Goal: Task Accomplishment & Management: Manage account settings

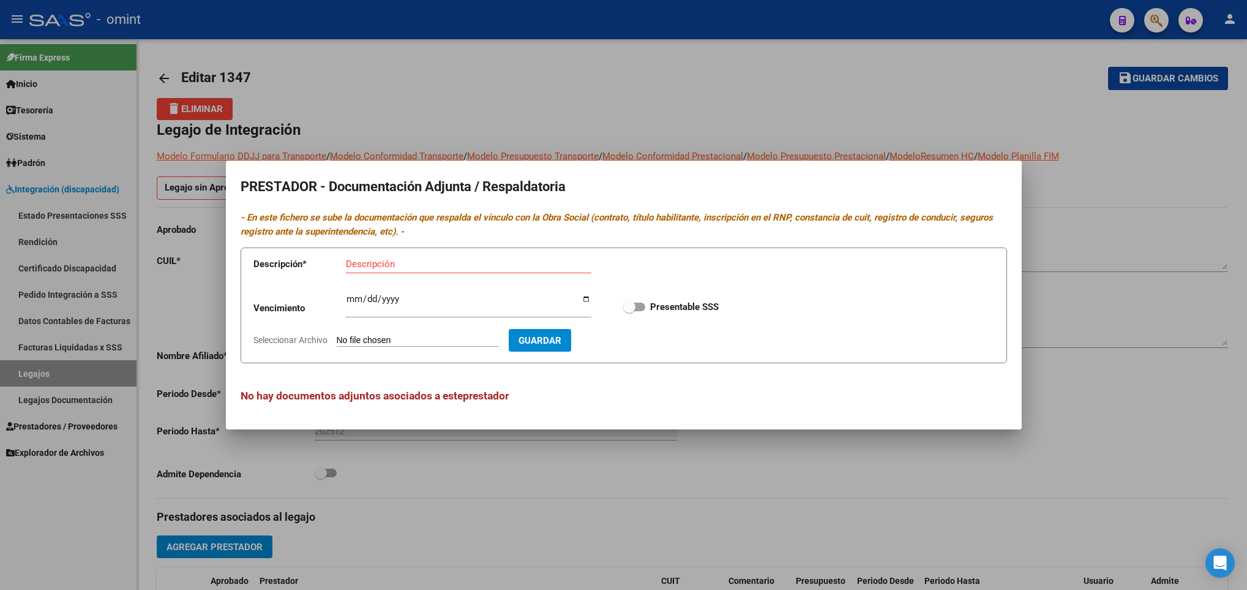
scroll to position [276, 0]
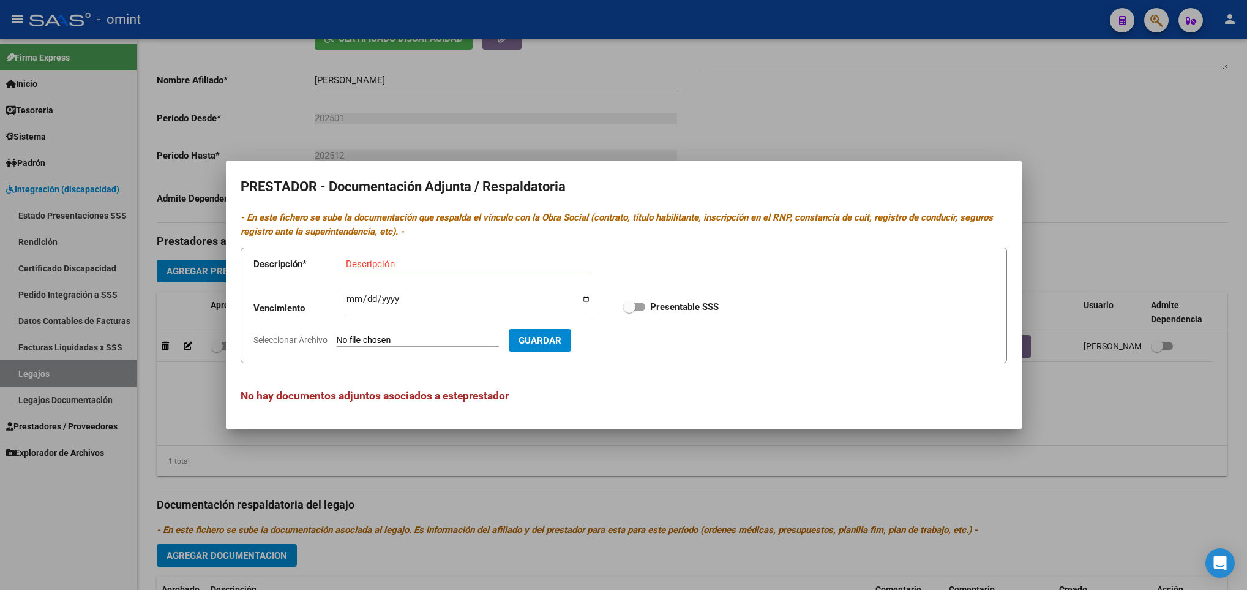
click at [366, 340] on input "Seleccionar Archivo" at bounding box center [418, 341] width 162 height 12
type input "C:\fakepath\ilovepdf_merged (25).pdf"
click at [353, 304] on input "Ingresar vencimiento" at bounding box center [469, 304] width 246 height 20
type input "2029-01-02"
click at [638, 307] on span at bounding box center [634, 306] width 22 height 9
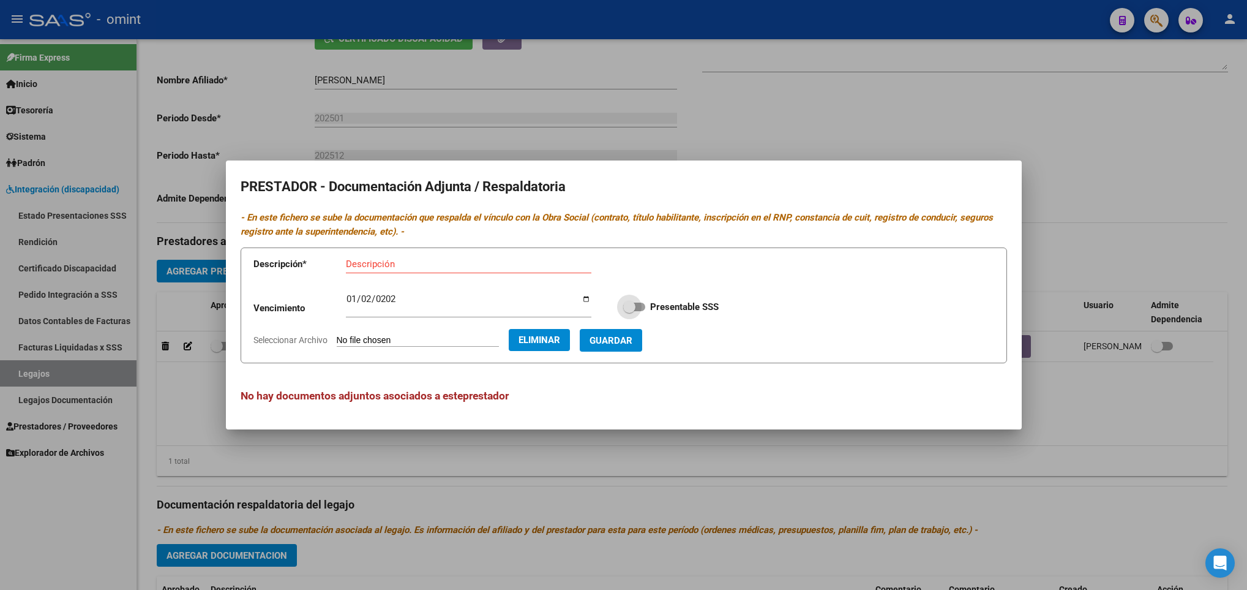
click at [629, 311] on input "Presentable SSS" at bounding box center [629, 311] width 1 height 1
checkbox input "true"
click at [467, 270] on div "Descripción" at bounding box center [469, 264] width 246 height 18
click at [380, 256] on div "Descripción" at bounding box center [469, 264] width 246 height 18
click at [377, 263] on input "Descripción" at bounding box center [469, 263] width 246 height 11
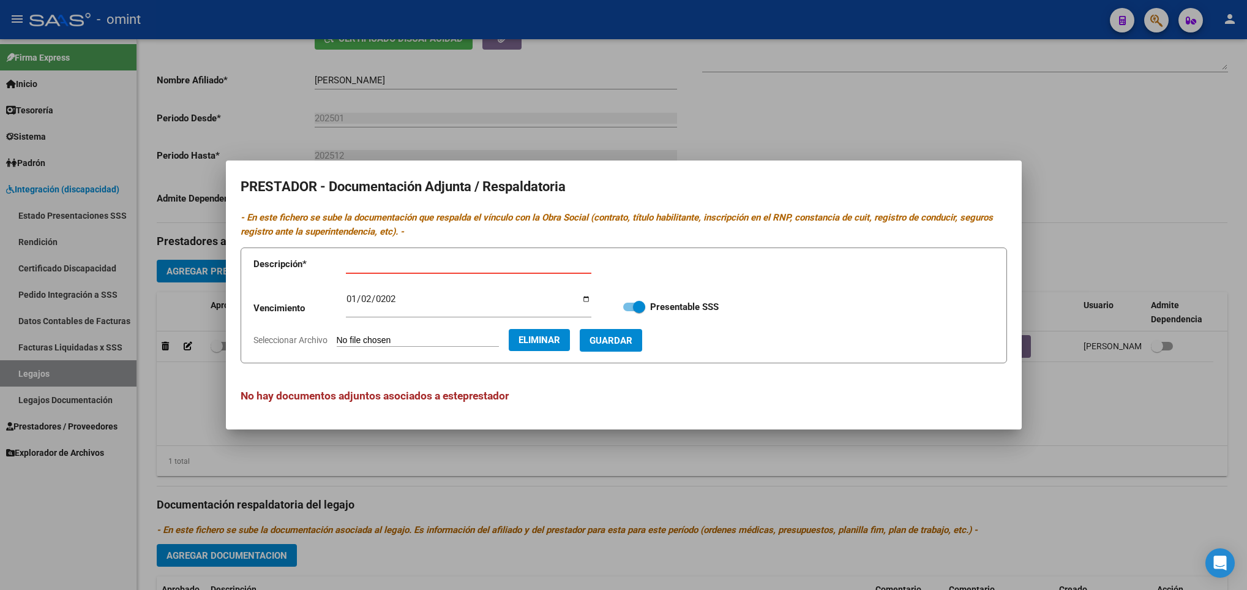
type input "Titulo-CBU-RNP-ARCA"
click at [632, 337] on span "Guardar" at bounding box center [611, 340] width 43 height 11
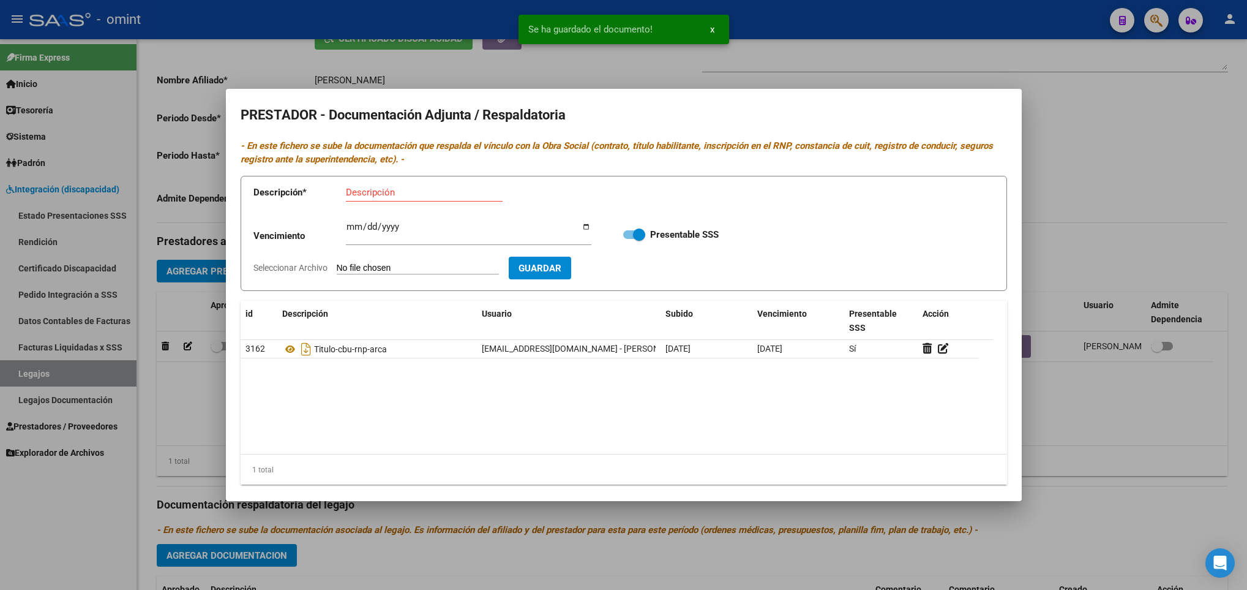
click at [1104, 415] on div at bounding box center [623, 295] width 1247 height 590
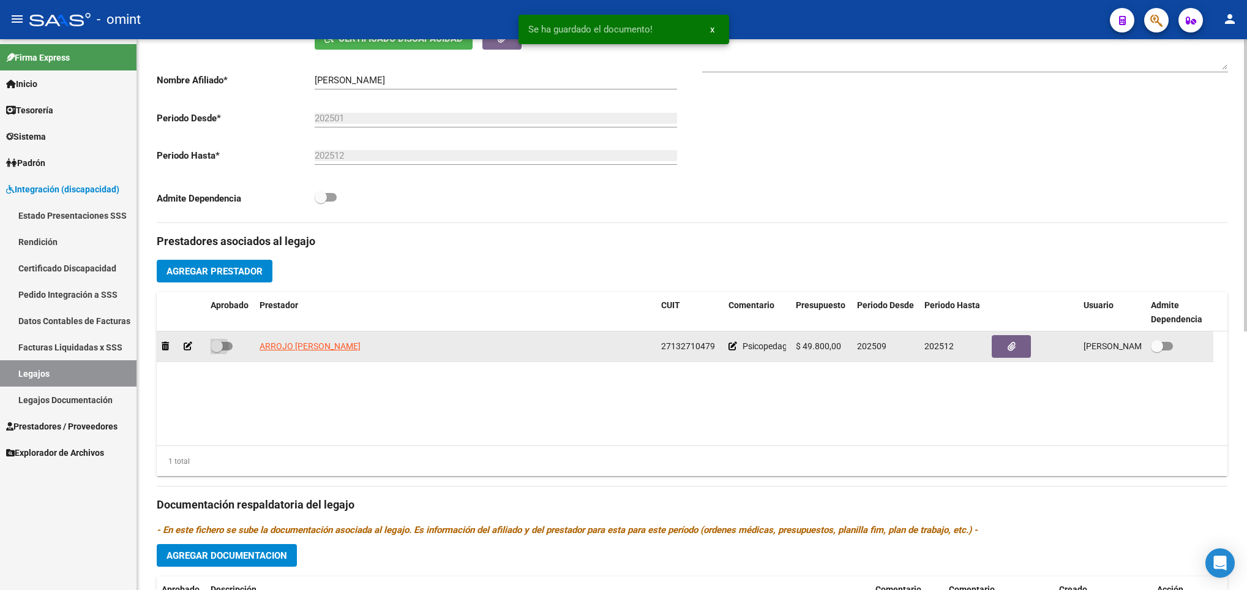
click at [225, 348] on span at bounding box center [222, 346] width 22 height 9
click at [217, 350] on input "checkbox" at bounding box center [216, 350] width 1 height 1
checkbox input "true"
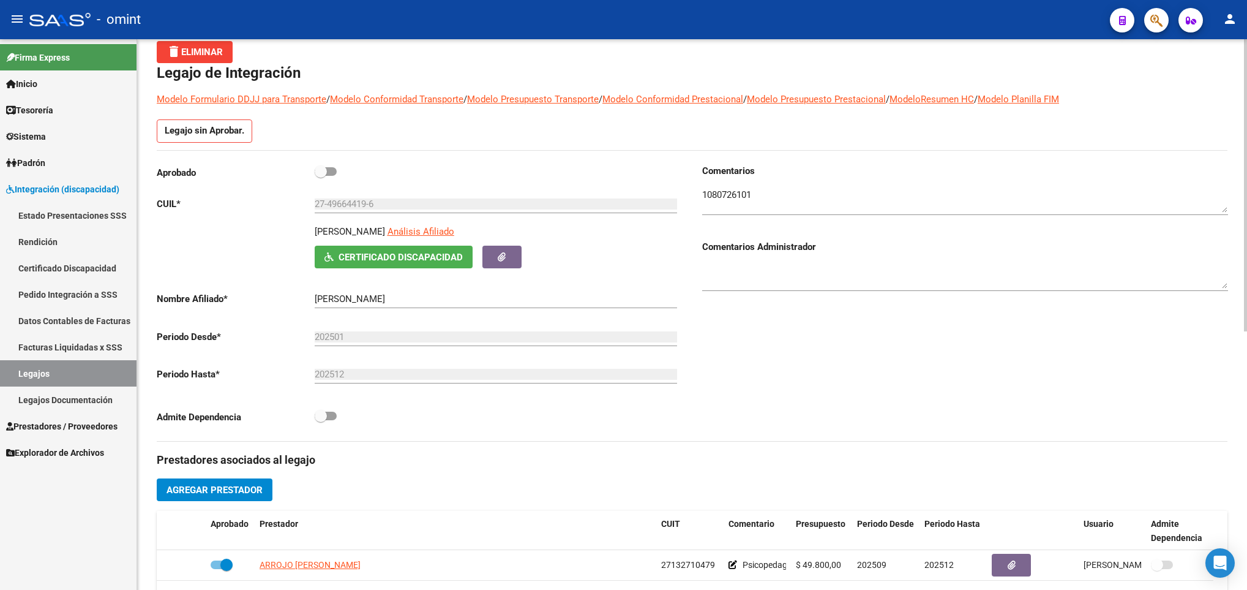
scroll to position [0, 0]
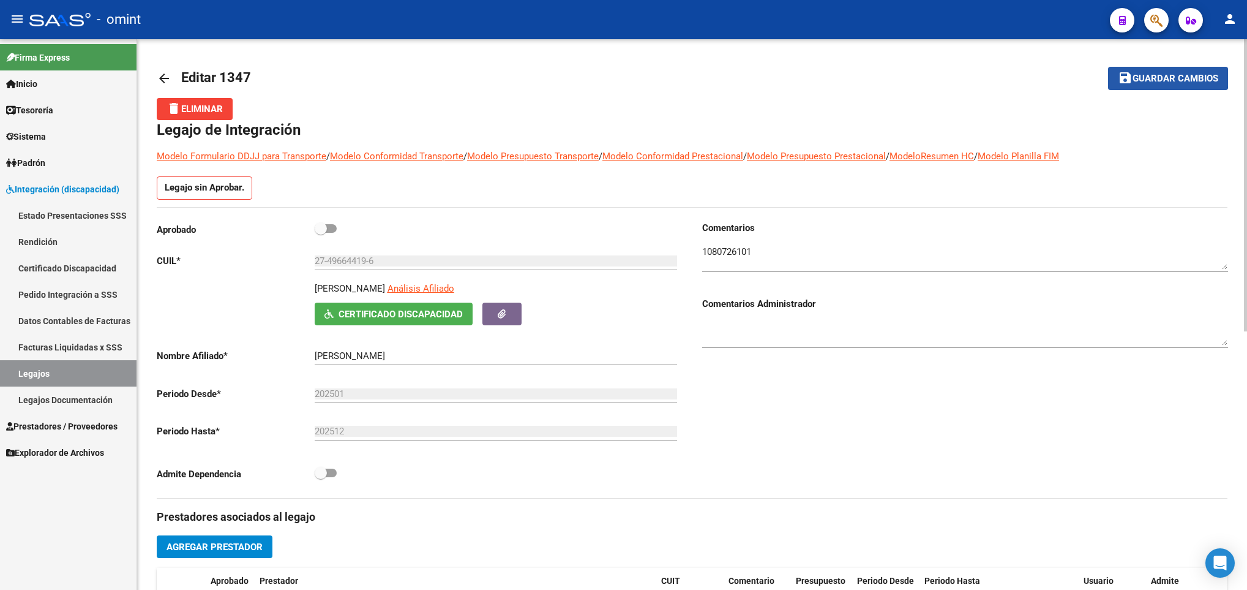
click at [1141, 76] on span "Guardar cambios" at bounding box center [1176, 78] width 86 height 11
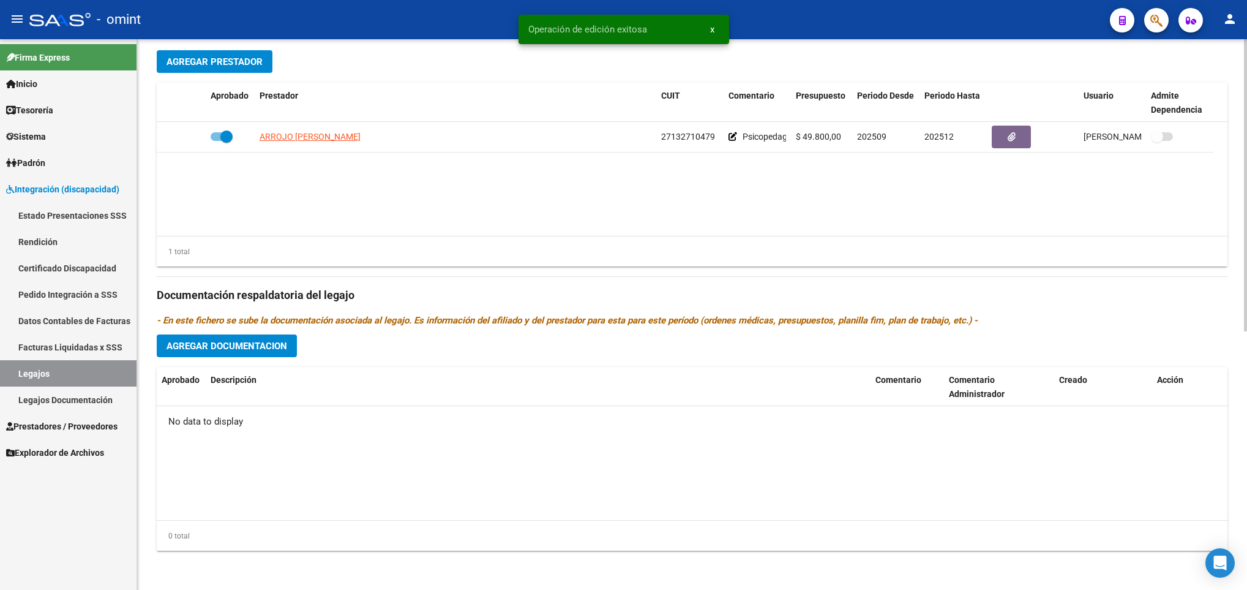
scroll to position [487, 0]
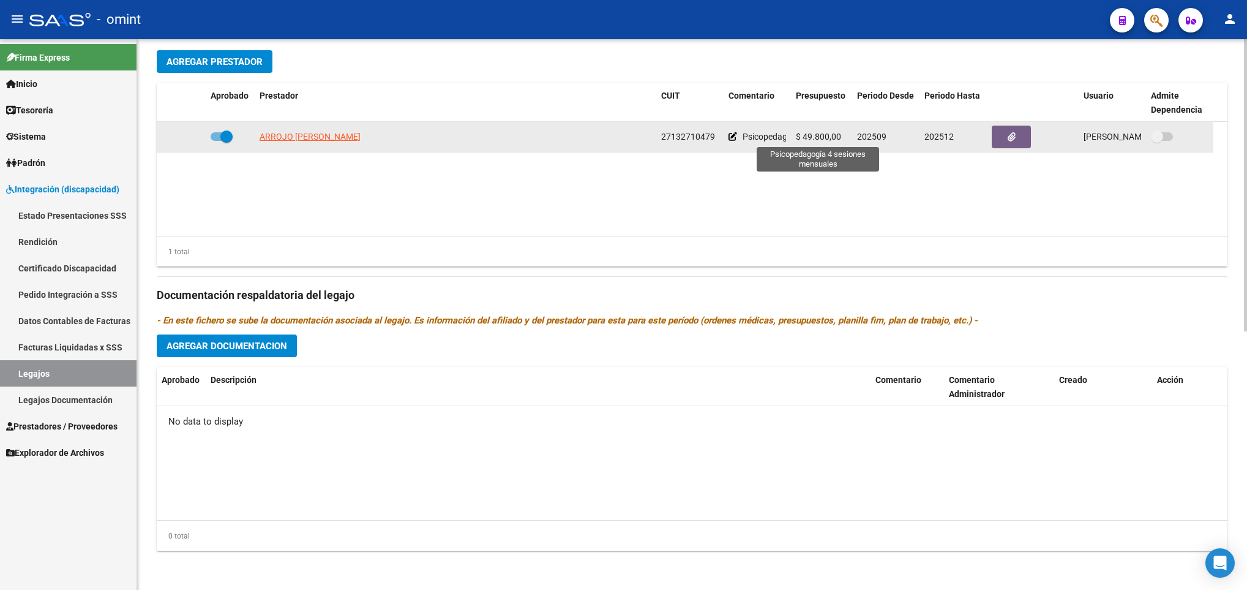
click at [773, 137] on span "Psicopedagogía 4 sesiones mensuales" at bounding box center [816, 137] width 146 height 10
copy span "Psicopedagogía"
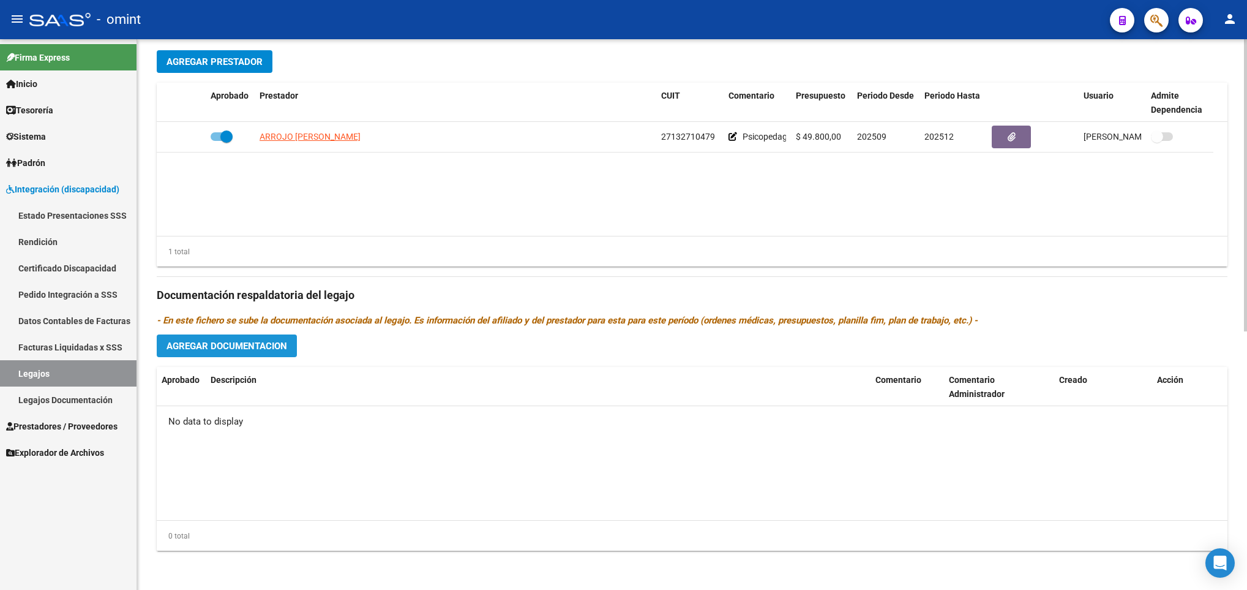
click at [208, 351] on span "Agregar Documentacion" at bounding box center [227, 345] width 121 height 11
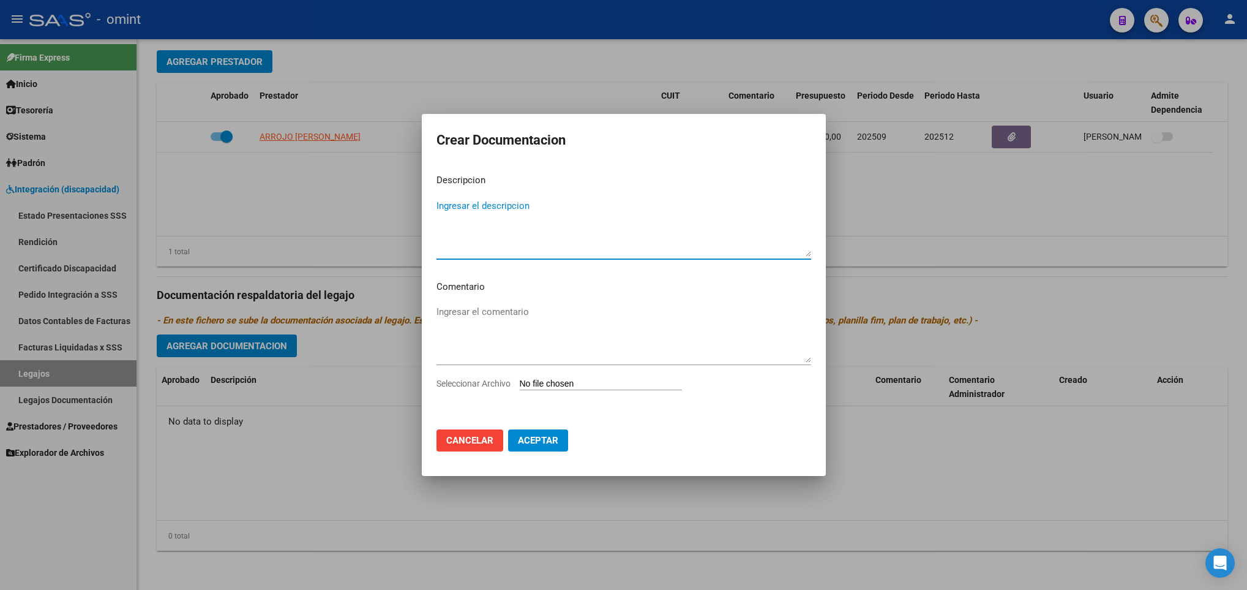
click at [490, 195] on mat-dialog-content "Descripcion Ingresar el descripcion Comentario Ingresar el comentario Seleccion…" at bounding box center [624, 291] width 404 height 255
click at [495, 210] on textarea "Ingresar el descripcion" at bounding box center [624, 228] width 375 height 58
paste textarea "Psicopedagogía"
type textarea "Psicopedagogía"
click at [599, 375] on div "Ingresar el comentario" at bounding box center [624, 339] width 375 height 74
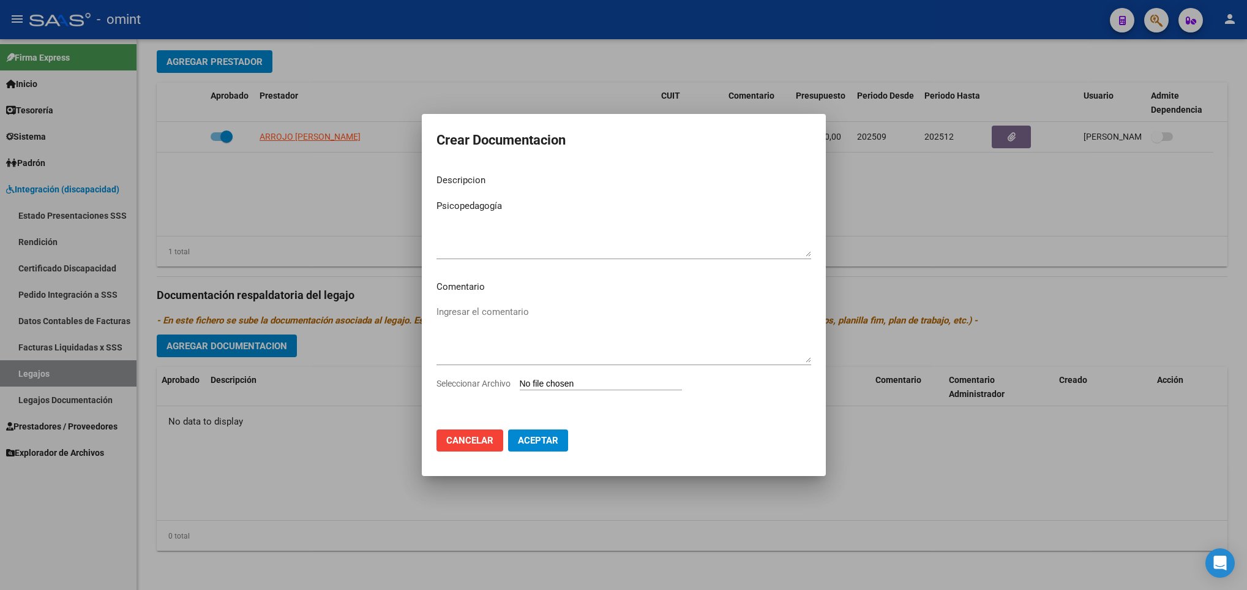
click at [596, 386] on input "Seleccionar Archivo" at bounding box center [601, 384] width 162 height 12
type input "C:\fakepath\ilovepdf_merged (26).pdf"
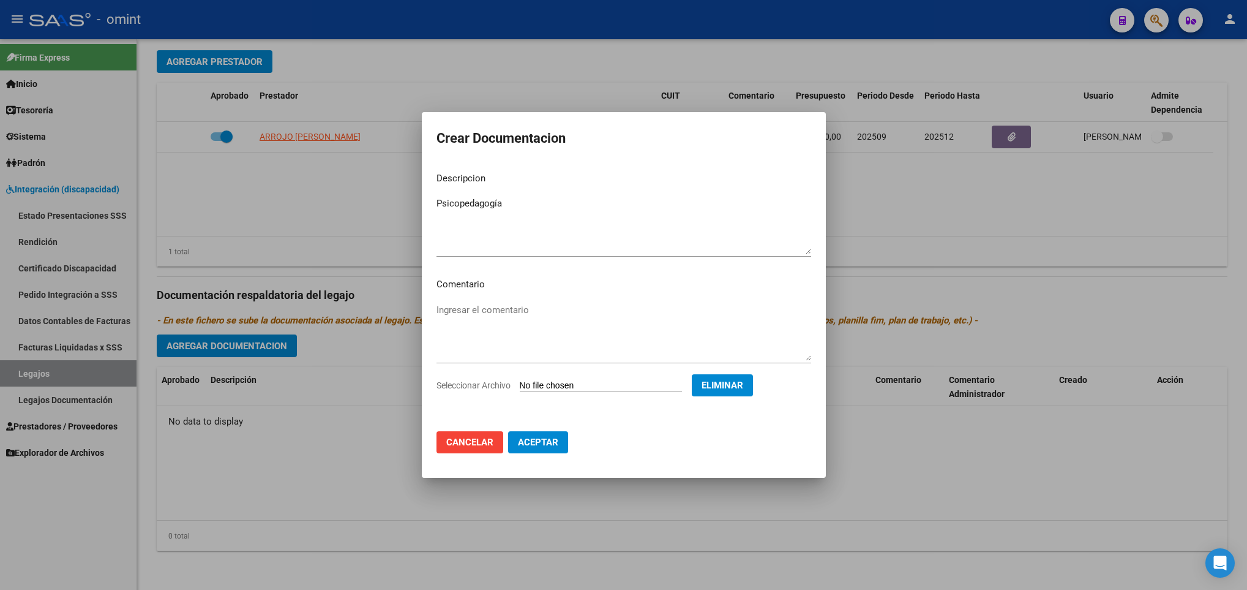
click at [525, 437] on span "Aceptar" at bounding box center [538, 442] width 40 height 11
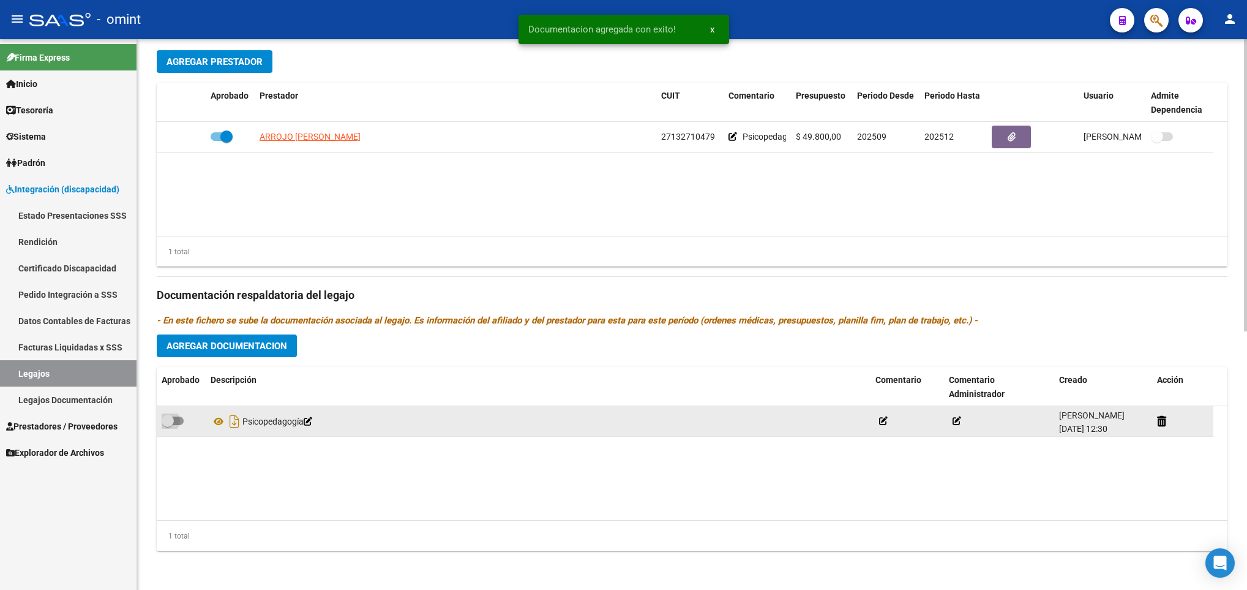
click at [186, 422] on div at bounding box center [181, 421] width 39 height 16
click at [170, 417] on span at bounding box center [168, 421] width 12 height 12
click at [168, 425] on input "checkbox" at bounding box center [167, 425] width 1 height 1
checkbox input "true"
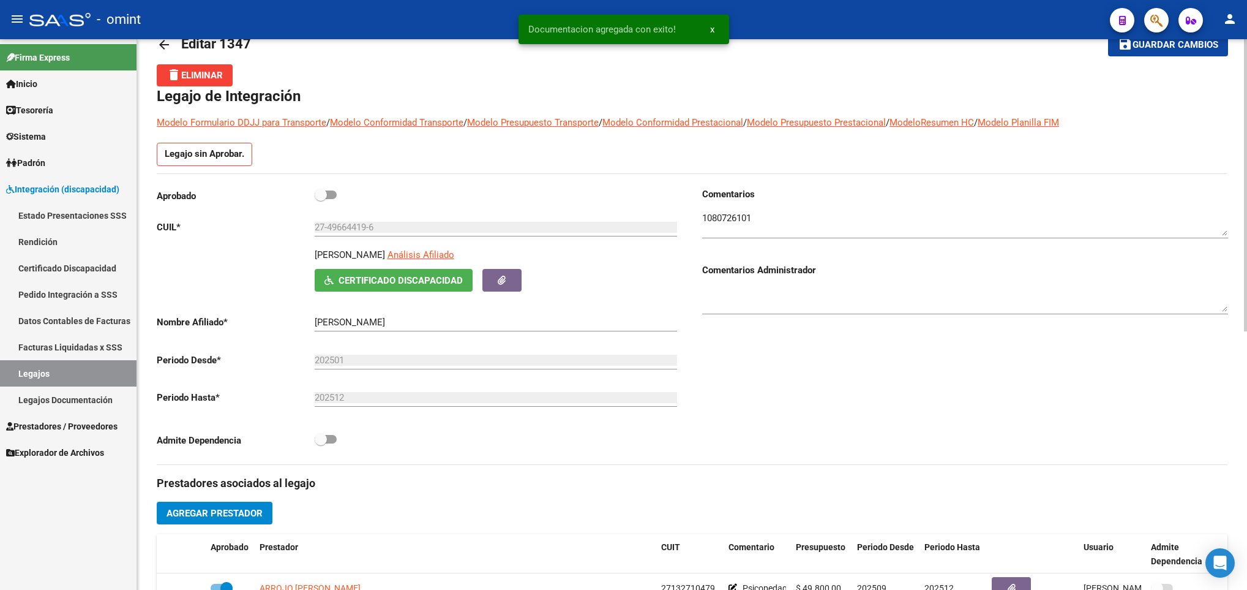
scroll to position [0, 0]
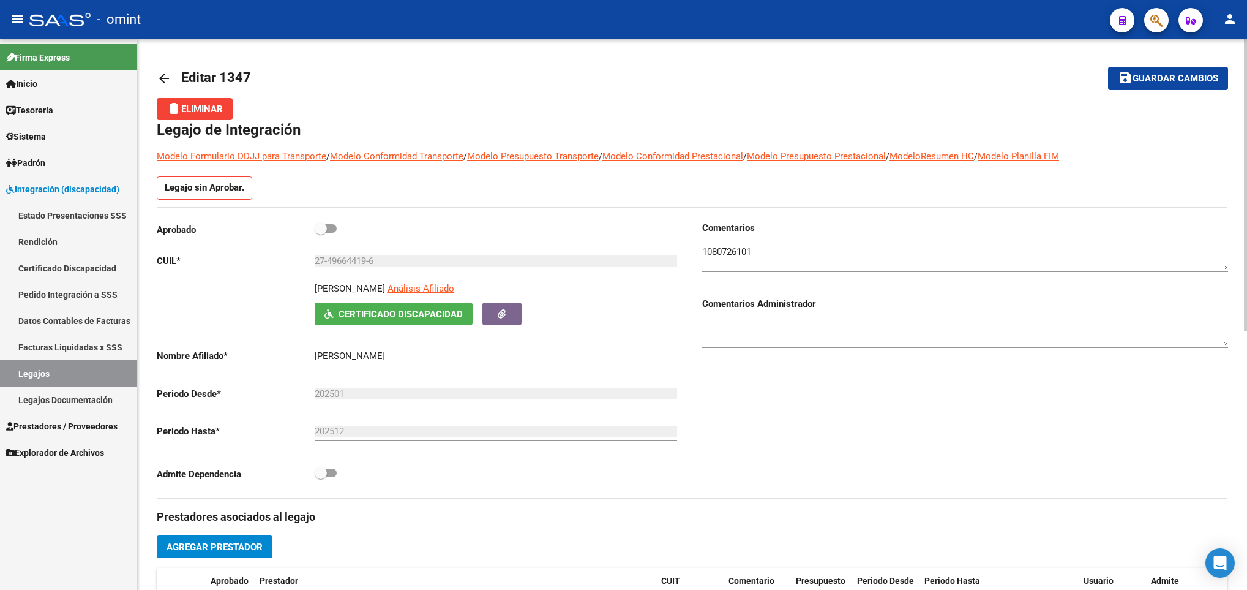
click at [1163, 83] on span "Guardar cambios" at bounding box center [1176, 78] width 86 height 11
click at [1165, 73] on span "Guardar cambios" at bounding box center [1176, 78] width 86 height 11
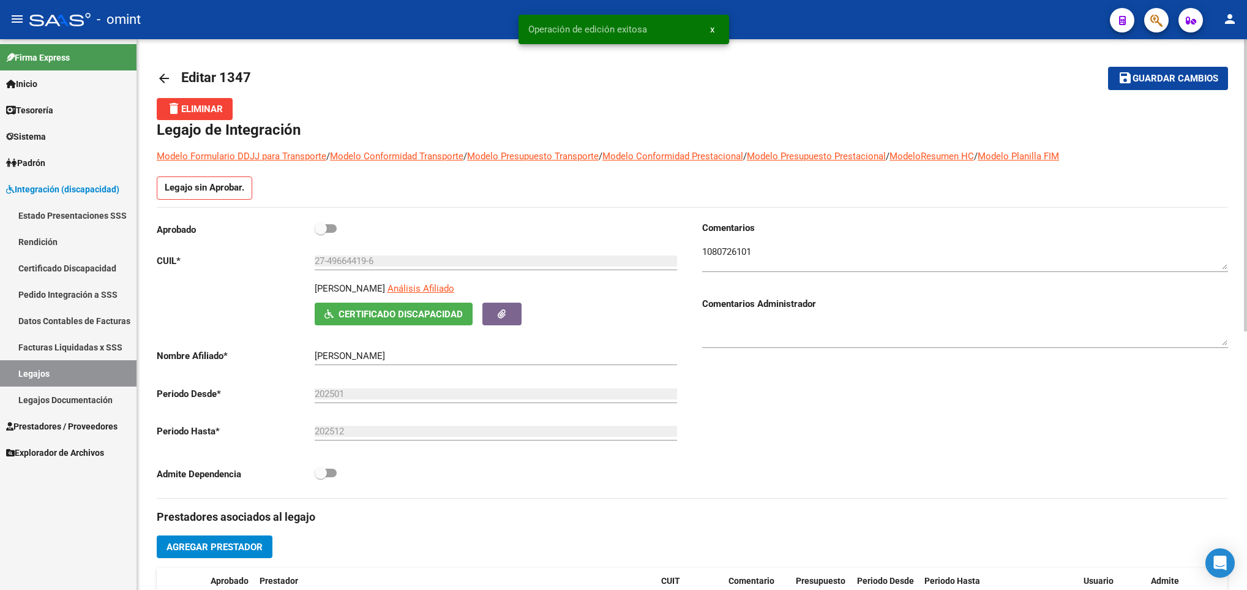
click at [331, 227] on span at bounding box center [326, 228] width 22 height 9
click at [321, 233] on input "checkbox" at bounding box center [320, 233] width 1 height 1
checkbox input "true"
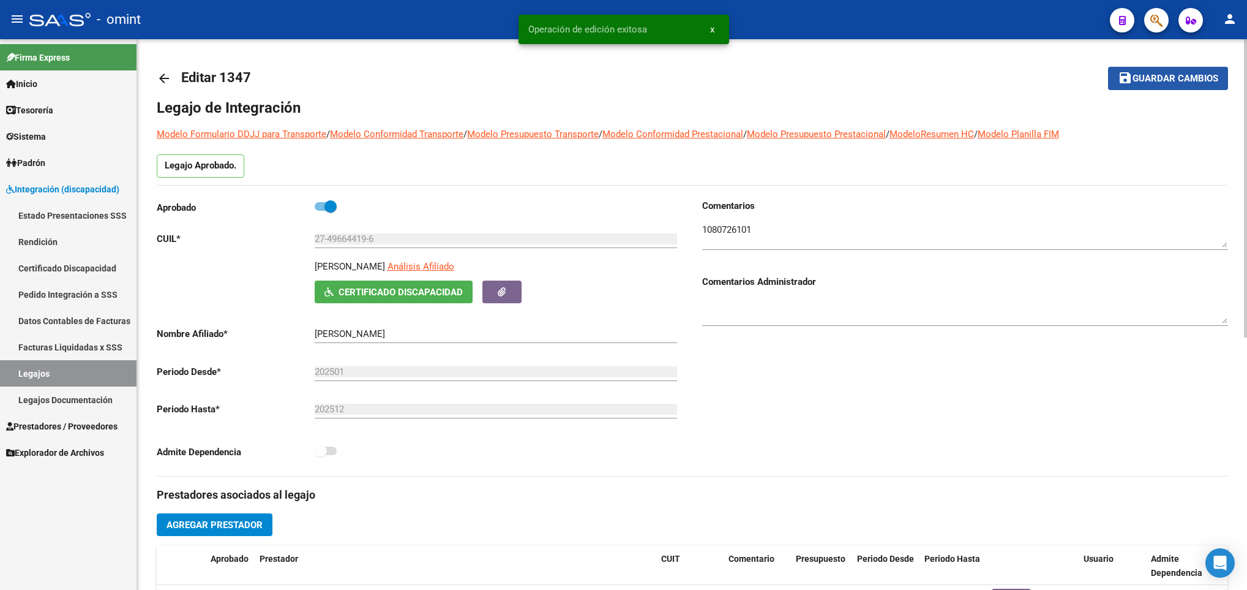
click at [1154, 81] on span "Guardar cambios" at bounding box center [1176, 78] width 86 height 11
click at [164, 74] on mat-icon "arrow_back" at bounding box center [164, 78] width 15 height 15
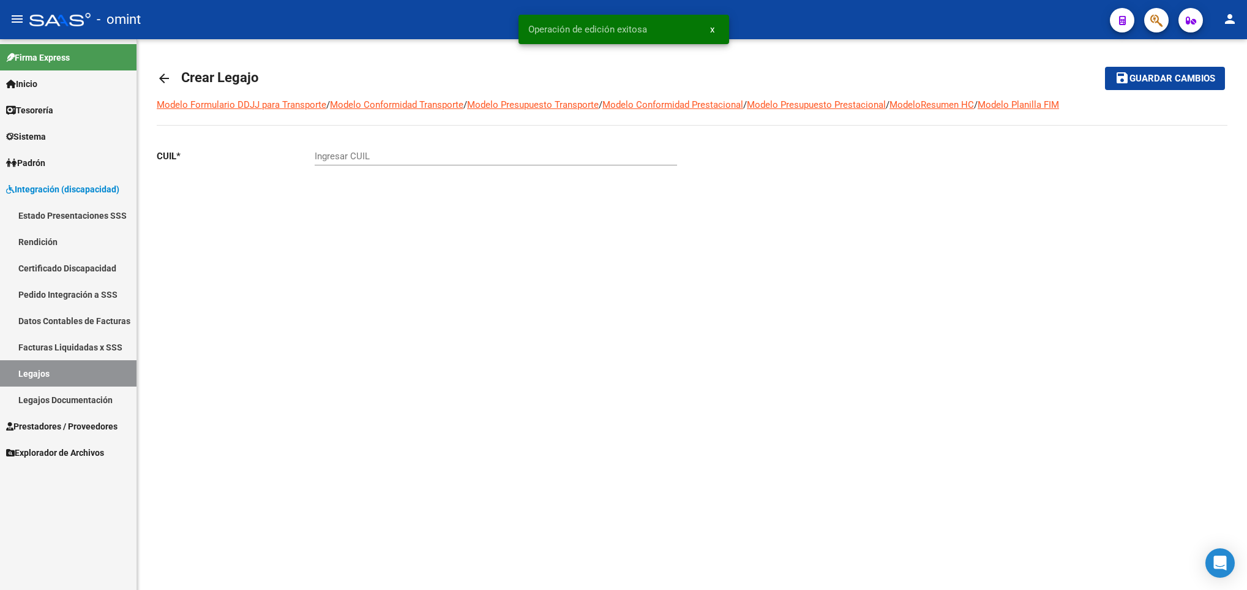
click at [162, 78] on mat-icon "arrow_back" at bounding box center [164, 78] width 15 height 15
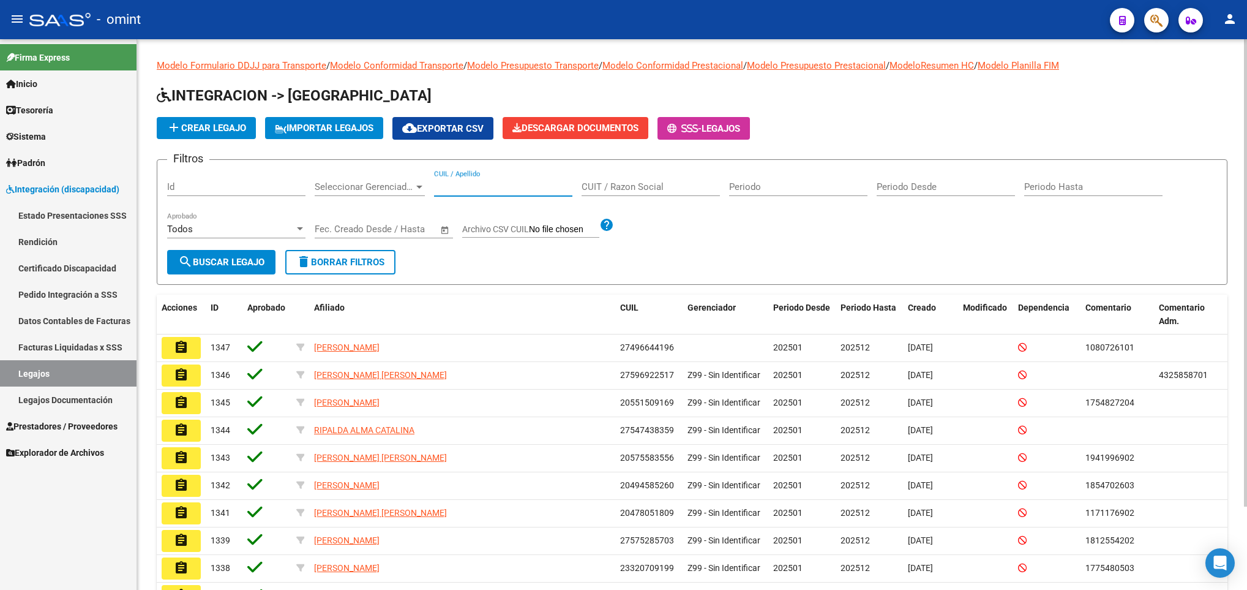
click at [540, 182] on input "CUIL / Apellido" at bounding box center [503, 186] width 138 height 11
paste input "20589781237"
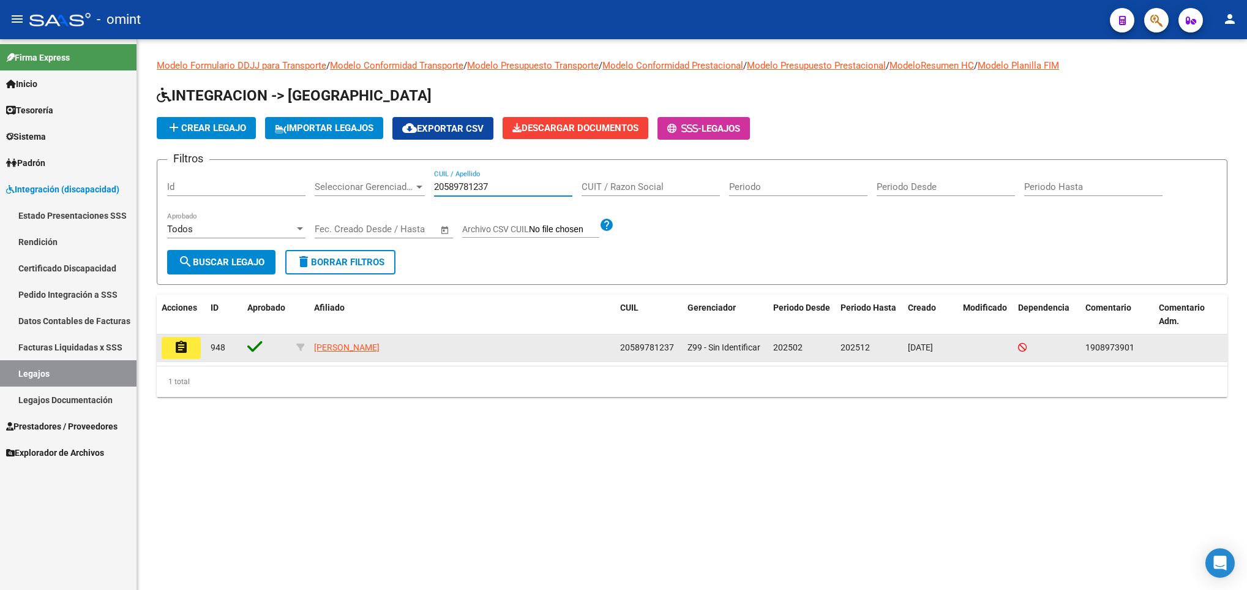
type input "20589781237"
click at [174, 342] on mat-icon "assignment" at bounding box center [181, 347] width 15 height 15
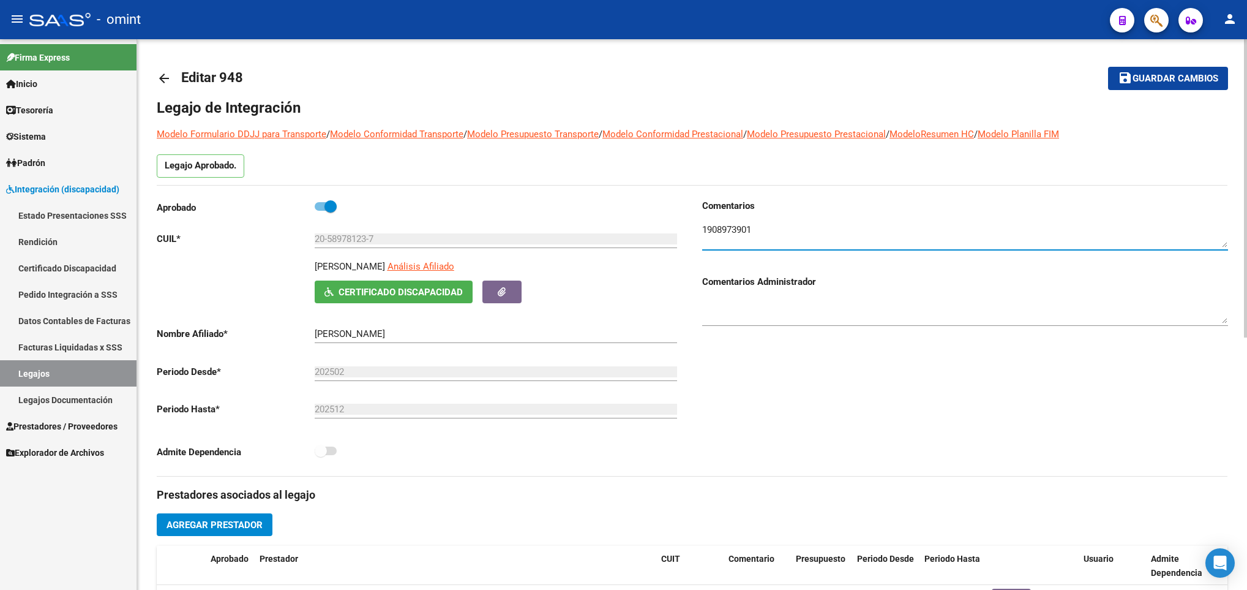
click at [734, 231] on textarea at bounding box center [965, 235] width 526 height 24
